Goal: Communication & Community: Share content

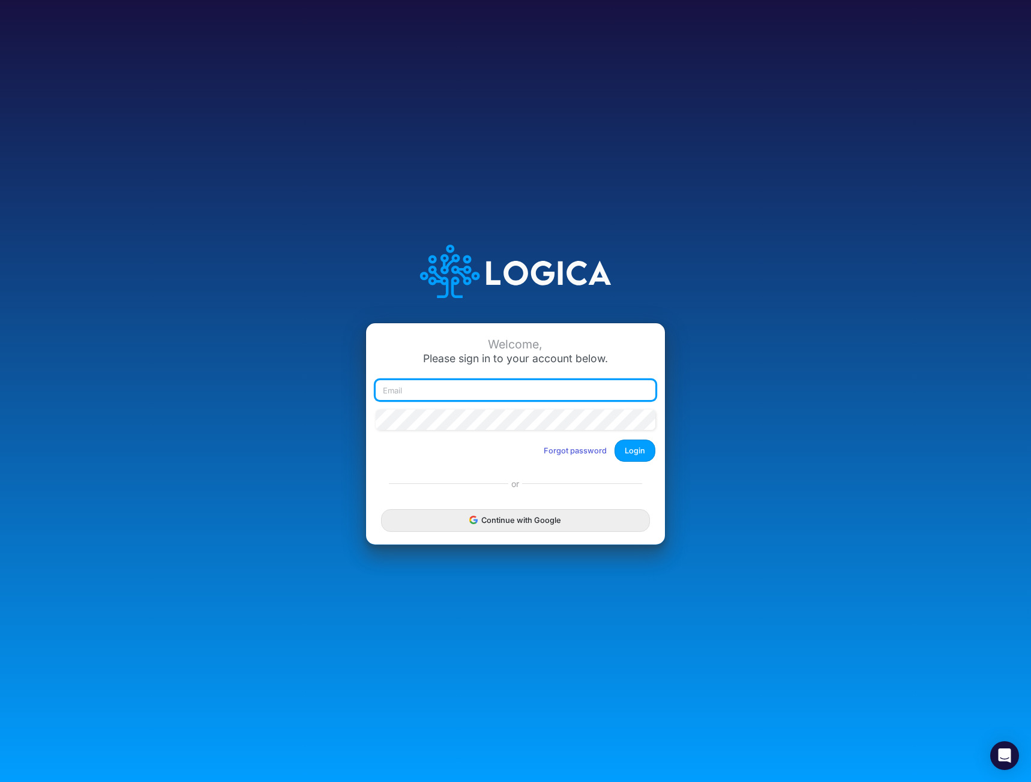
type input "[EMAIL_ADDRESS][DOMAIN_NAME]"
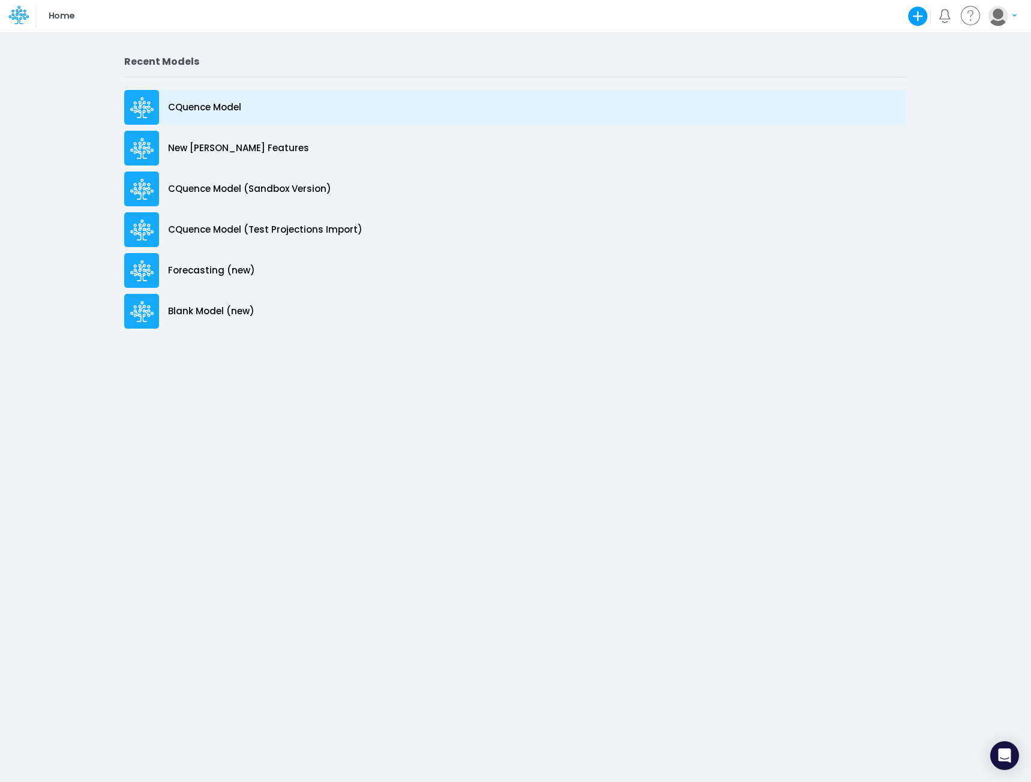
click at [192, 107] on p "CQuence Model" at bounding box center [204, 108] width 73 height 14
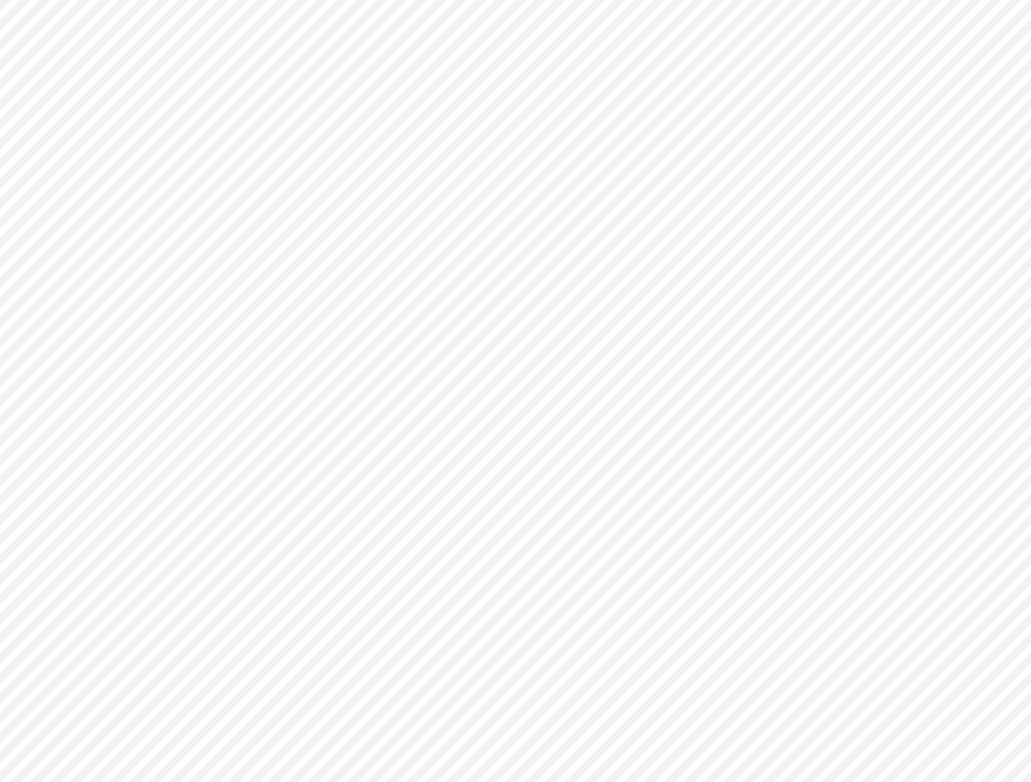
type input "Consolidated All by Month"
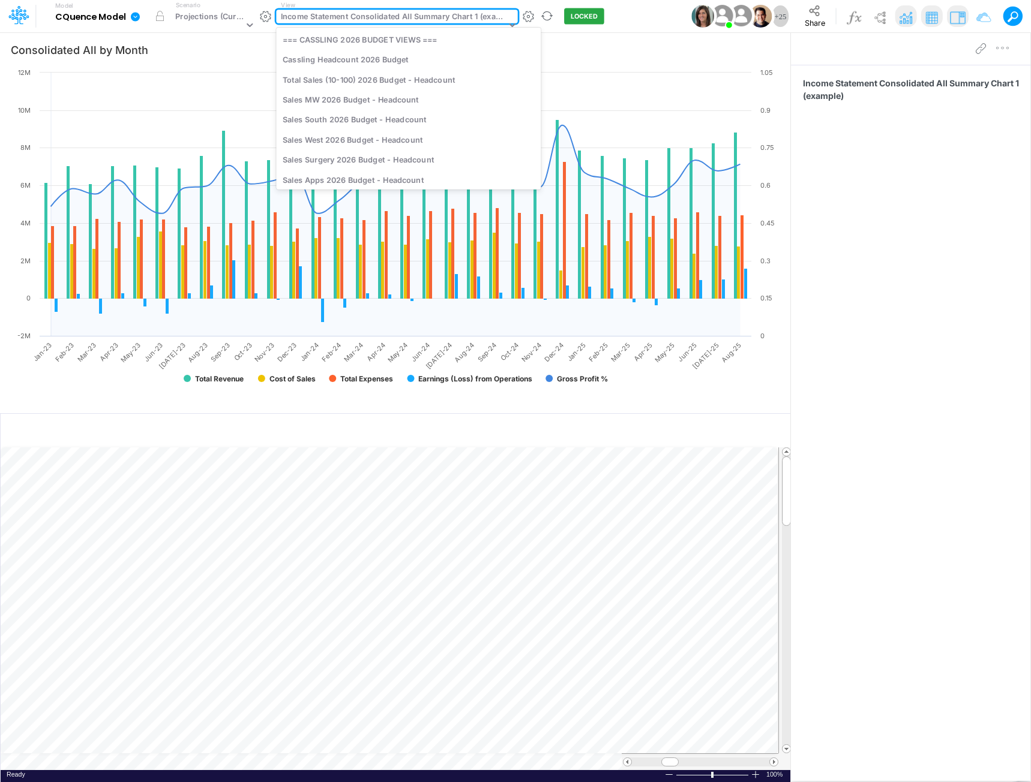
click at [401, 19] on div "Income Statement Consolidated All Summary Chart 1 (example)" at bounding box center [393, 18] width 225 height 14
type input "it"
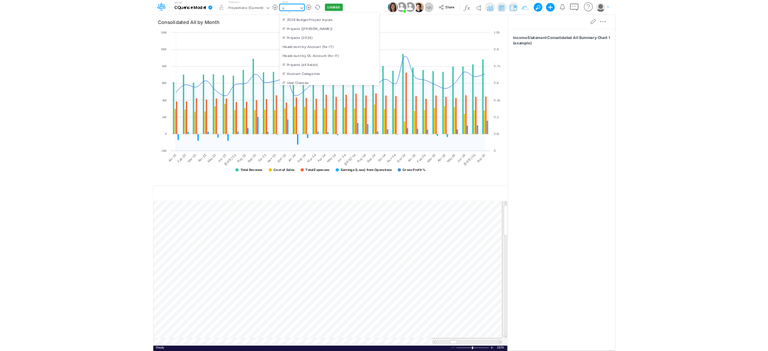
scroll to position [226, 0]
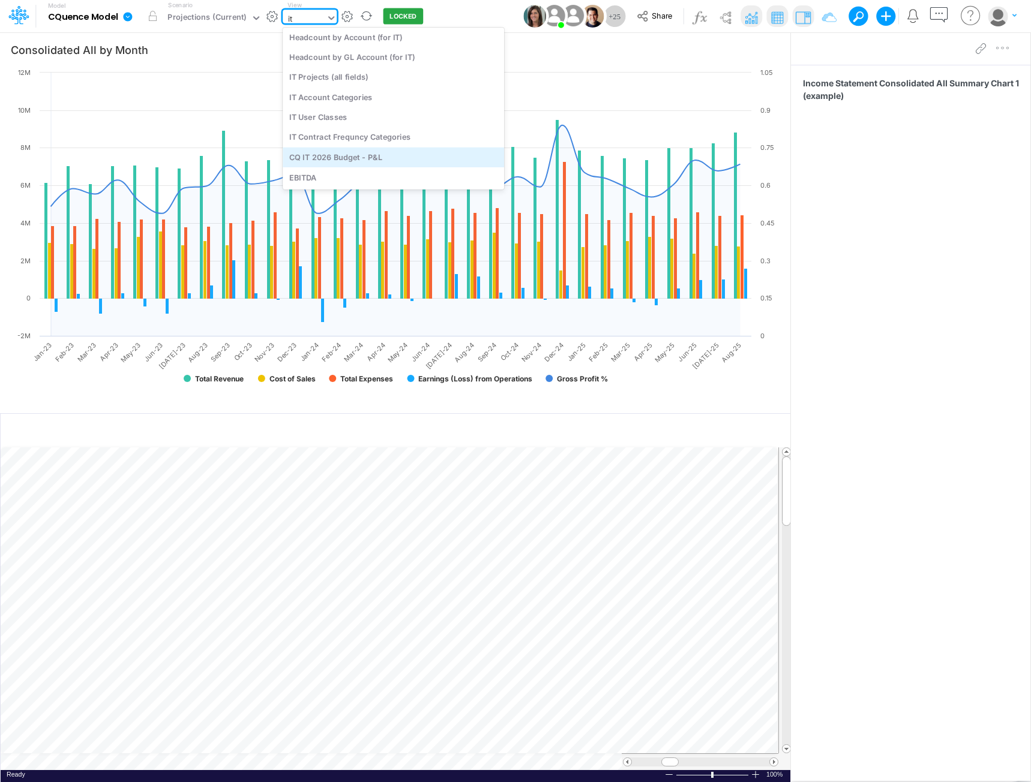
click at [384, 158] on div "CQ IT 2026 Budget - P&L" at bounding box center [393, 157] width 221 height 20
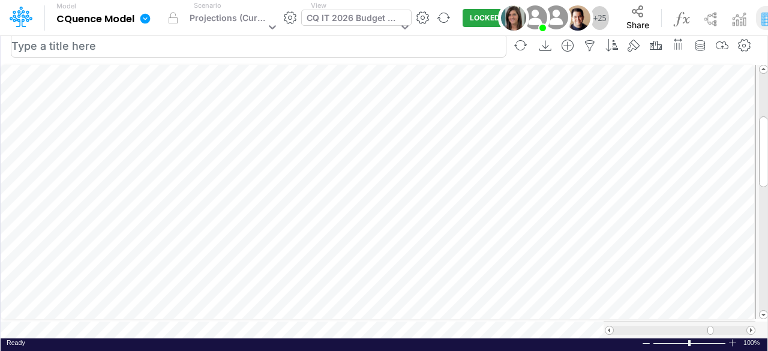
scroll to position [6, 1]
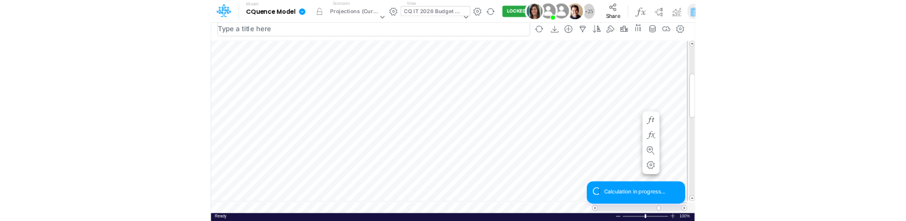
scroll to position [6, 1]
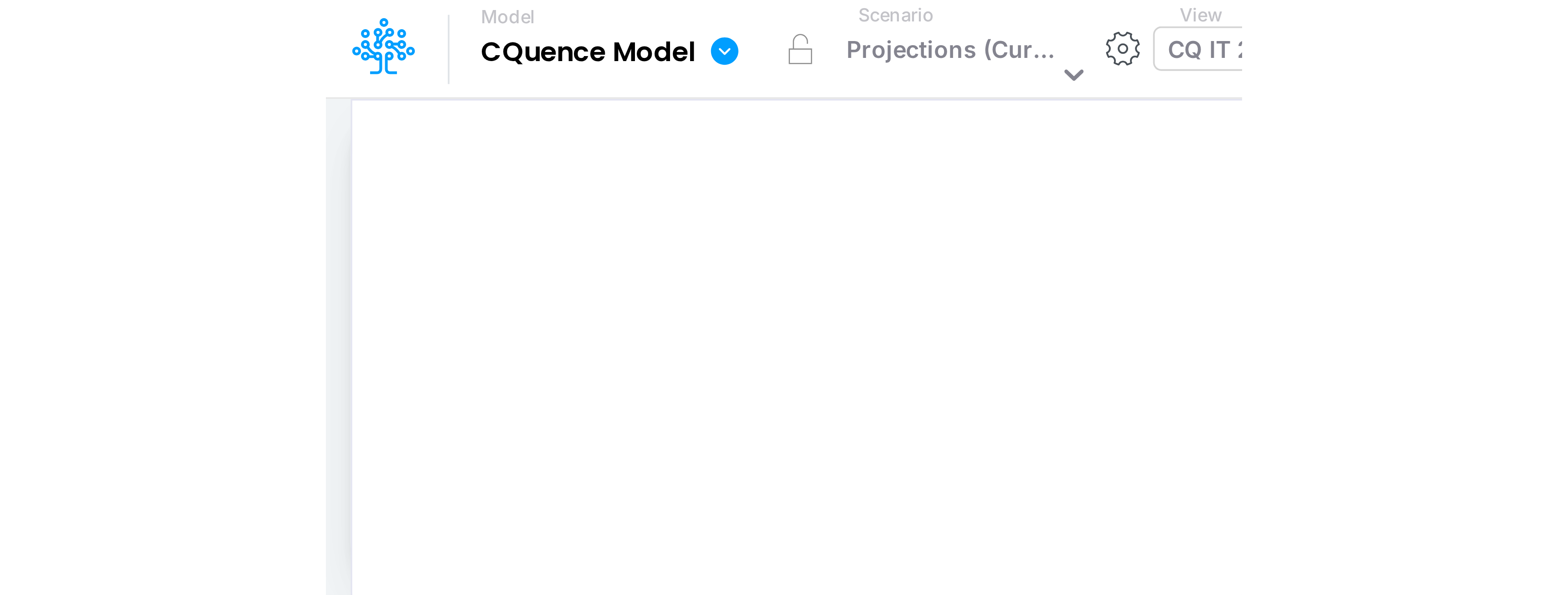
scroll to position [5, 1]
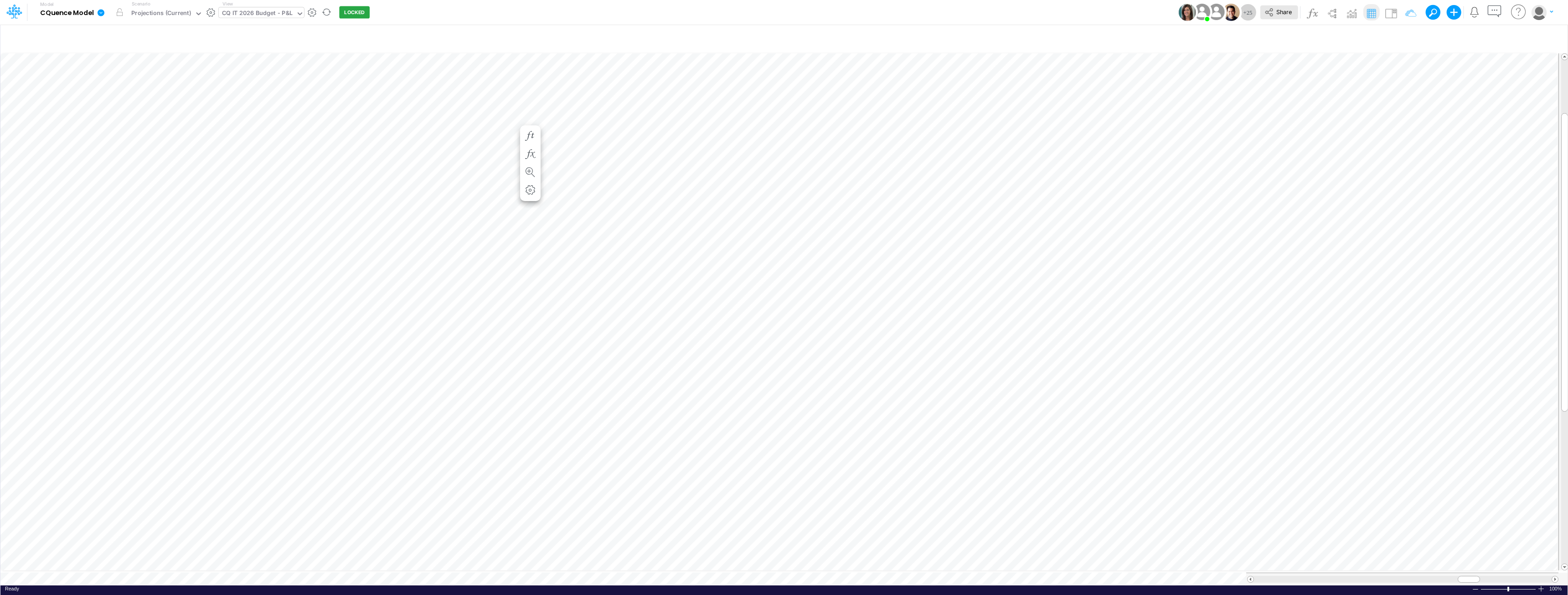
click at [783, 11] on span "Share" at bounding box center [1284, 11] width 15 height 7
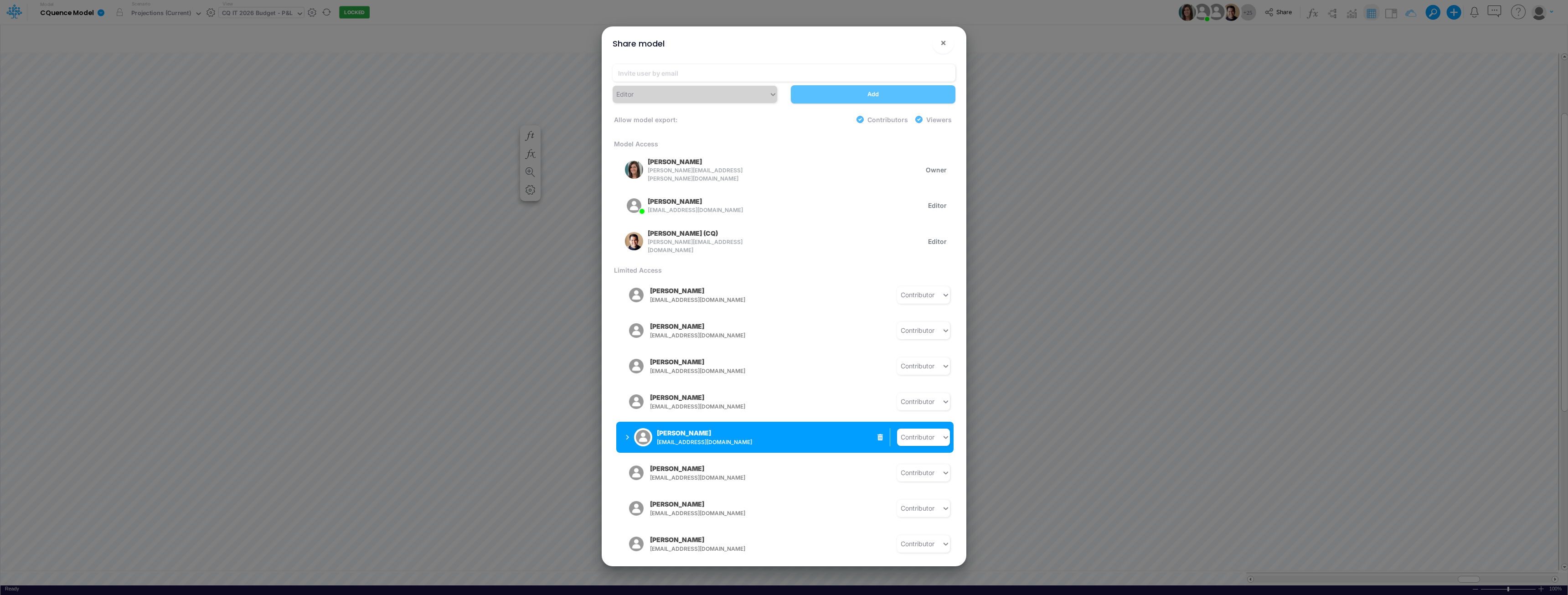
click at [626, 432] on button "[PERSON_NAME] [PERSON_NAME][EMAIL_ADDRESS][DOMAIN_NAME]" at bounding box center [689, 437] width 144 height 24
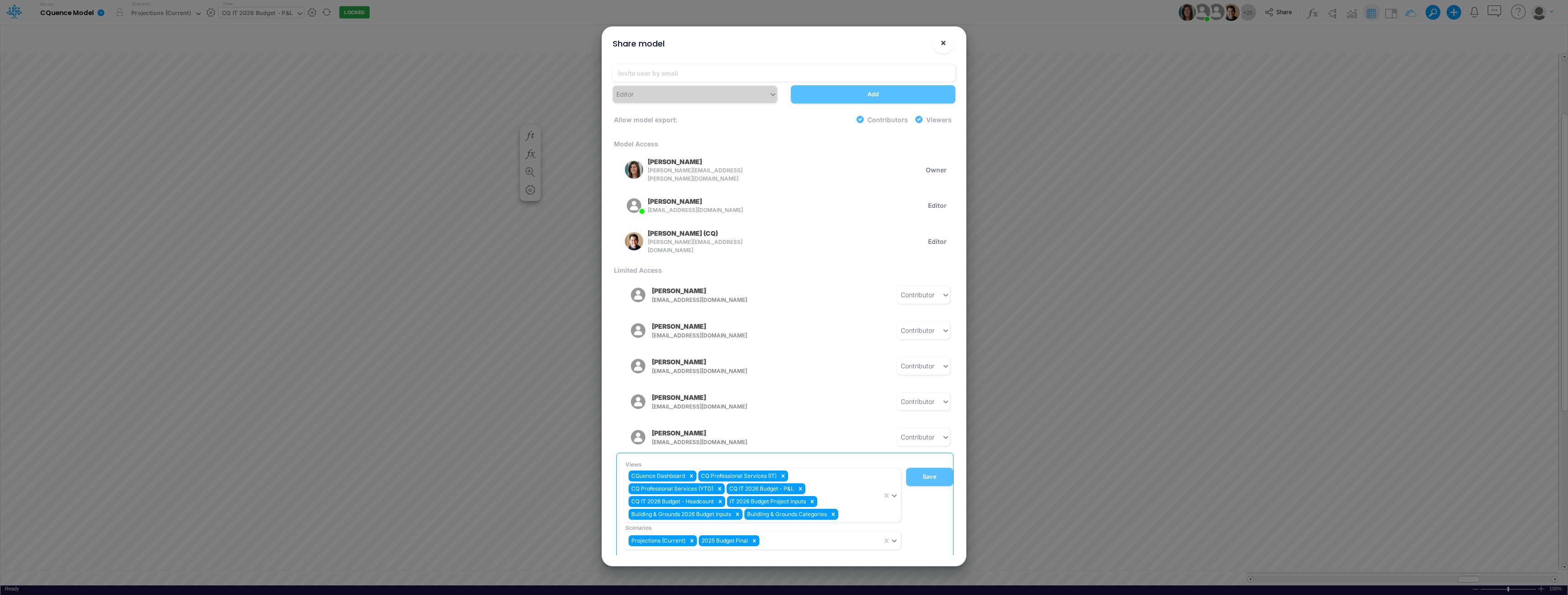
click at [783, 42] on span "×" at bounding box center [943, 43] width 6 height 11
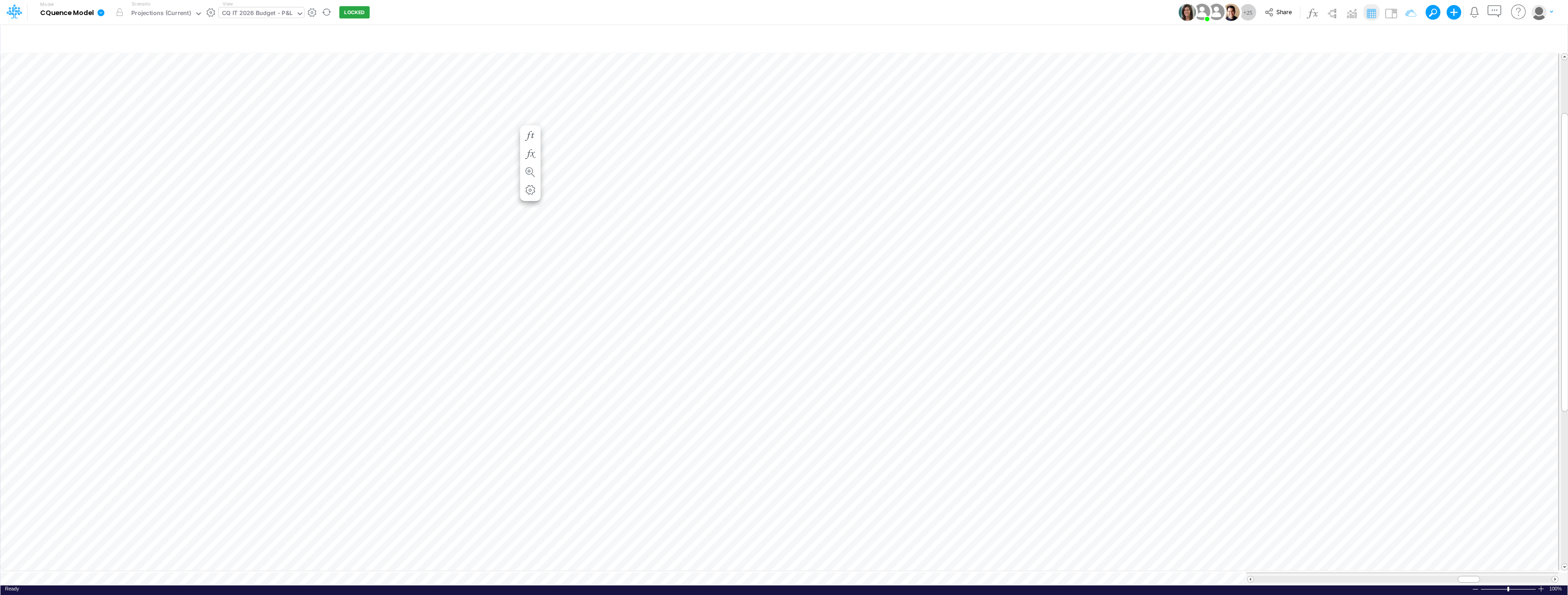
click at [250, 11] on div "CQ IT 2026 Budget - P&L" at bounding box center [257, 14] width 71 height 11
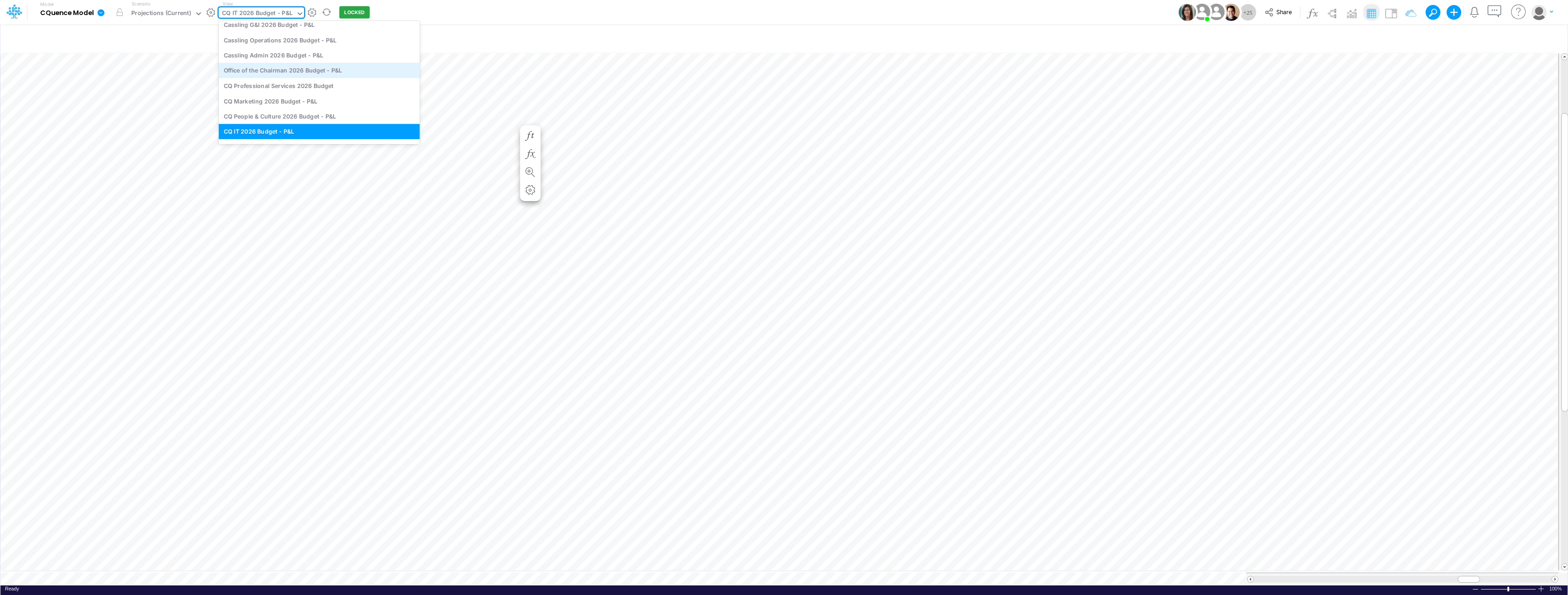
scroll to position [3028, 0]
